Goal: Transaction & Acquisition: Purchase product/service

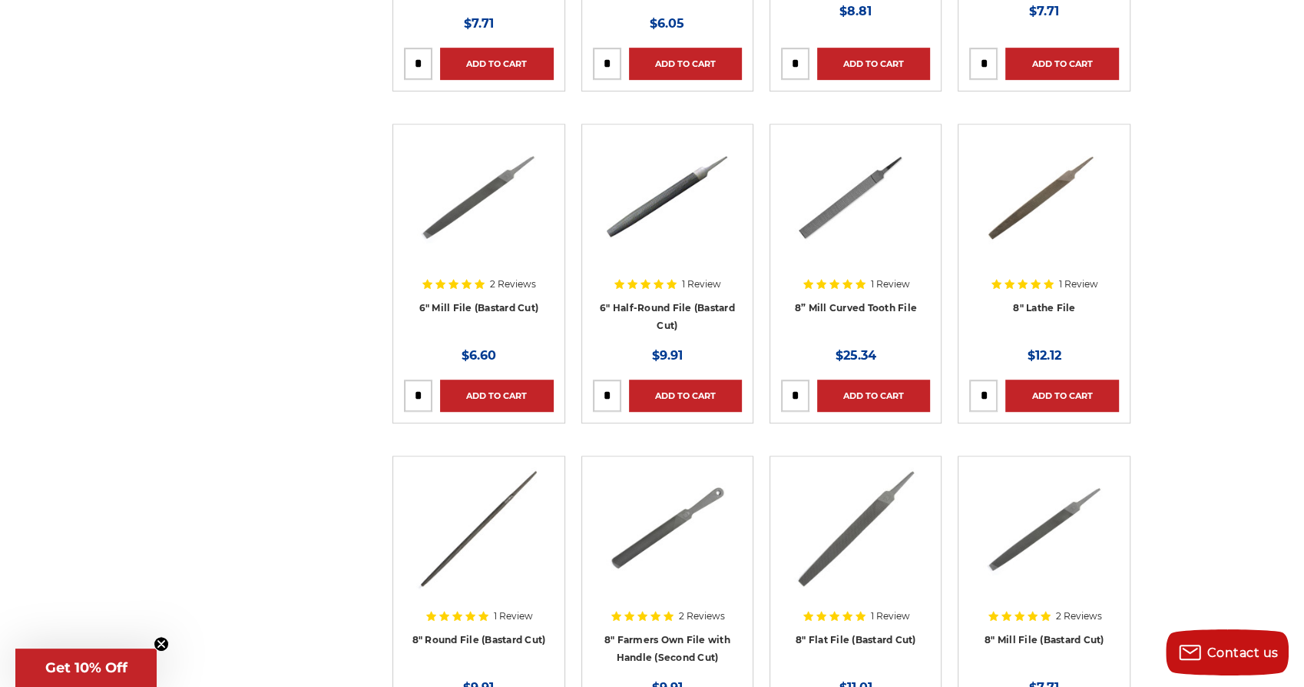
scroll to position [684, 0]
click at [846, 303] on link "8” Mill Curved Tooth File" at bounding box center [856, 307] width 122 height 12
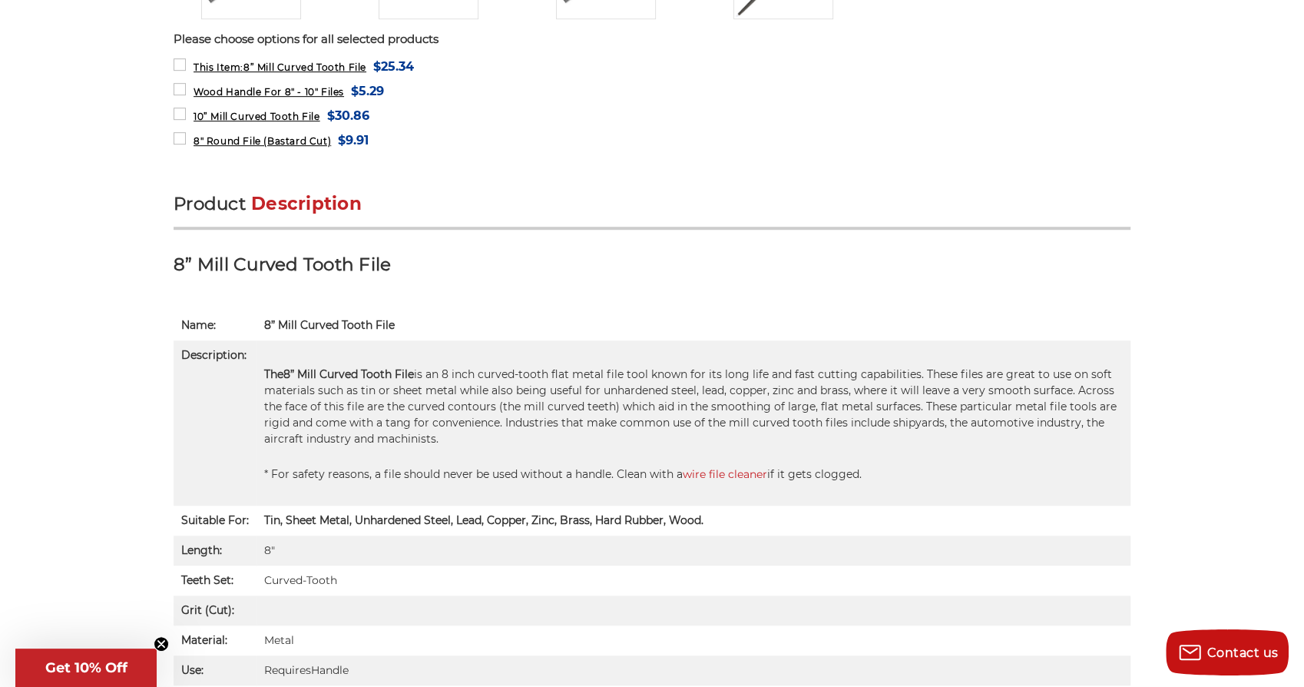
scroll to position [761, 0]
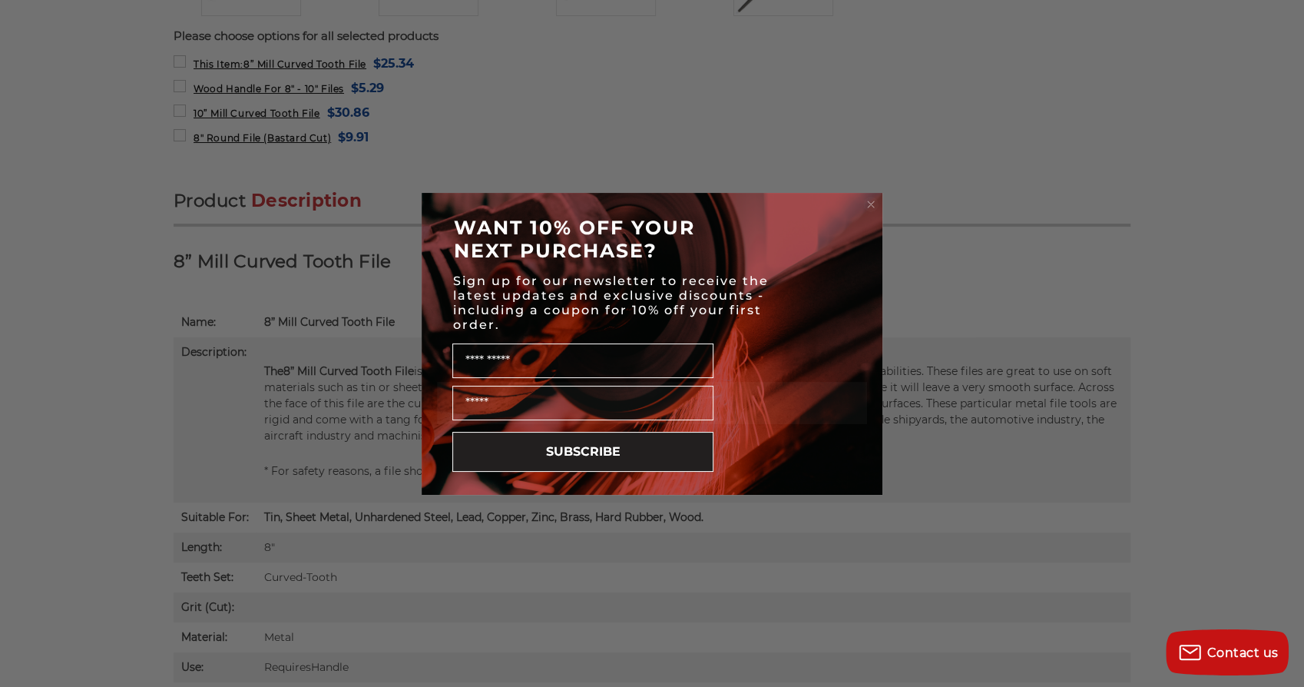
click at [868, 206] on icon "Close dialog" at bounding box center [871, 204] width 6 height 6
